Goal: Find specific fact: Find specific fact

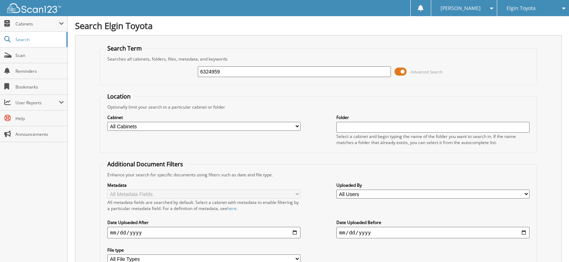
type input "6324959"
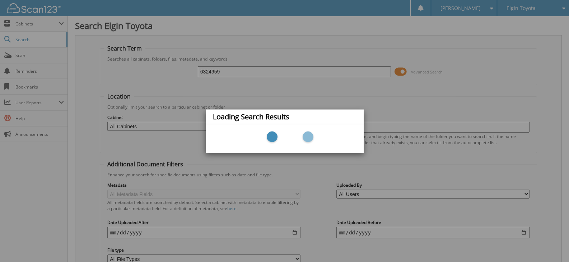
click at [286, 136] on div at bounding box center [285, 139] width 144 height 22
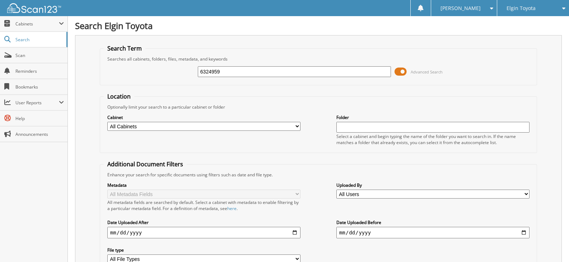
type input "6324959"
